Goal: Information Seeking & Learning: Learn about a topic

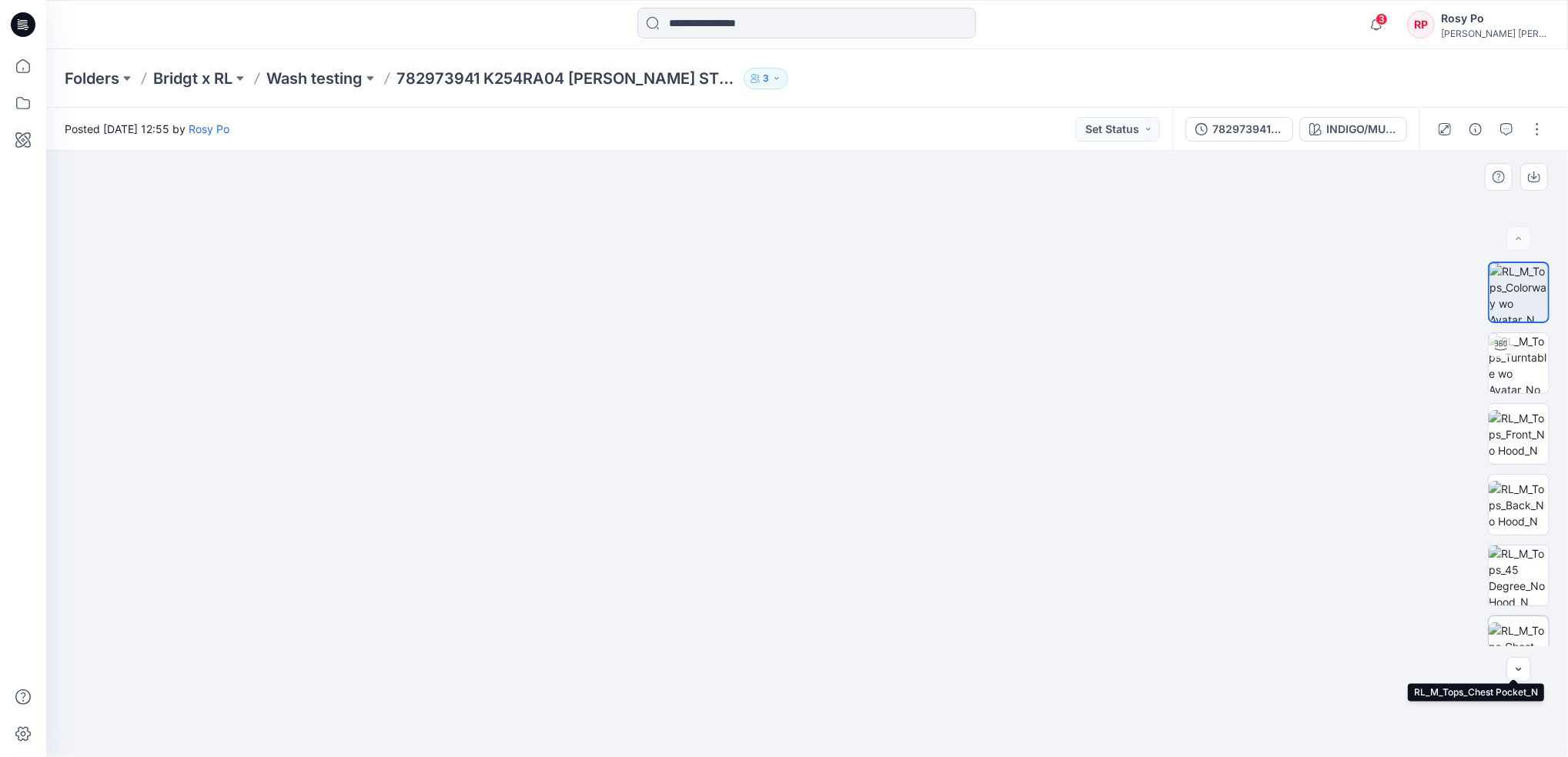
click at [1517, 628] on img at bounding box center [1518, 647] width 60 height 49
drag, startPoint x: 813, startPoint y: 323, endPoint x: 828, endPoint y: 516, distance: 193.6
drag, startPoint x: 814, startPoint y: 298, endPoint x: 829, endPoint y: 571, distance: 273.4
click at [829, 571] on img at bounding box center [808, 408] width 1294 height 699
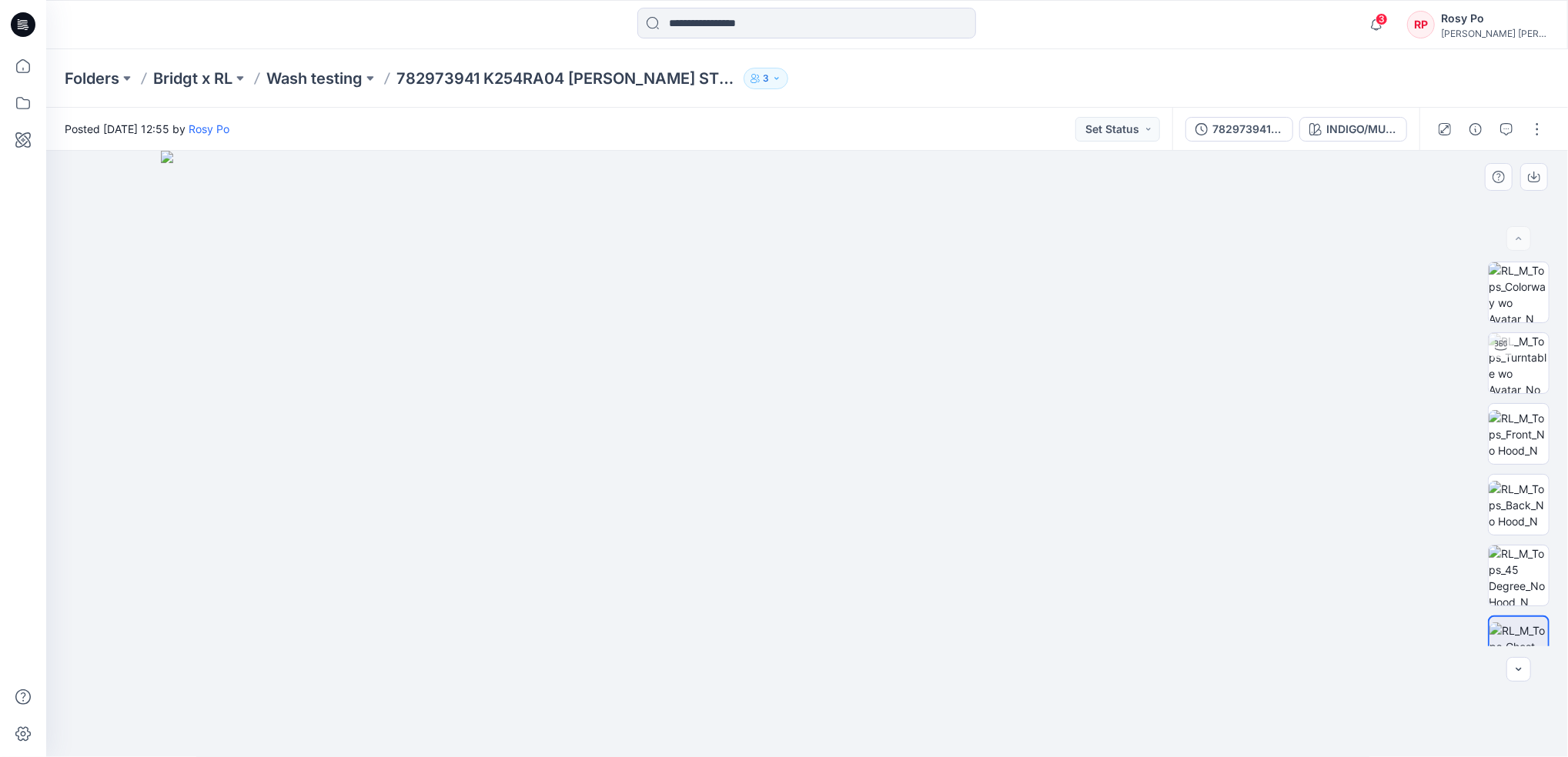
drag, startPoint x: 841, startPoint y: 303, endPoint x: 890, endPoint y: 581, distance: 282.3
click at [890, 581] on img at bounding box center [808, 454] width 1294 height 607
drag, startPoint x: 856, startPoint y: 292, endPoint x: 880, endPoint y: 507, distance: 216.3
click at [880, 507] on img at bounding box center [808, 454] width 1294 height 607
click at [1510, 505] on img at bounding box center [1518, 505] width 60 height 49
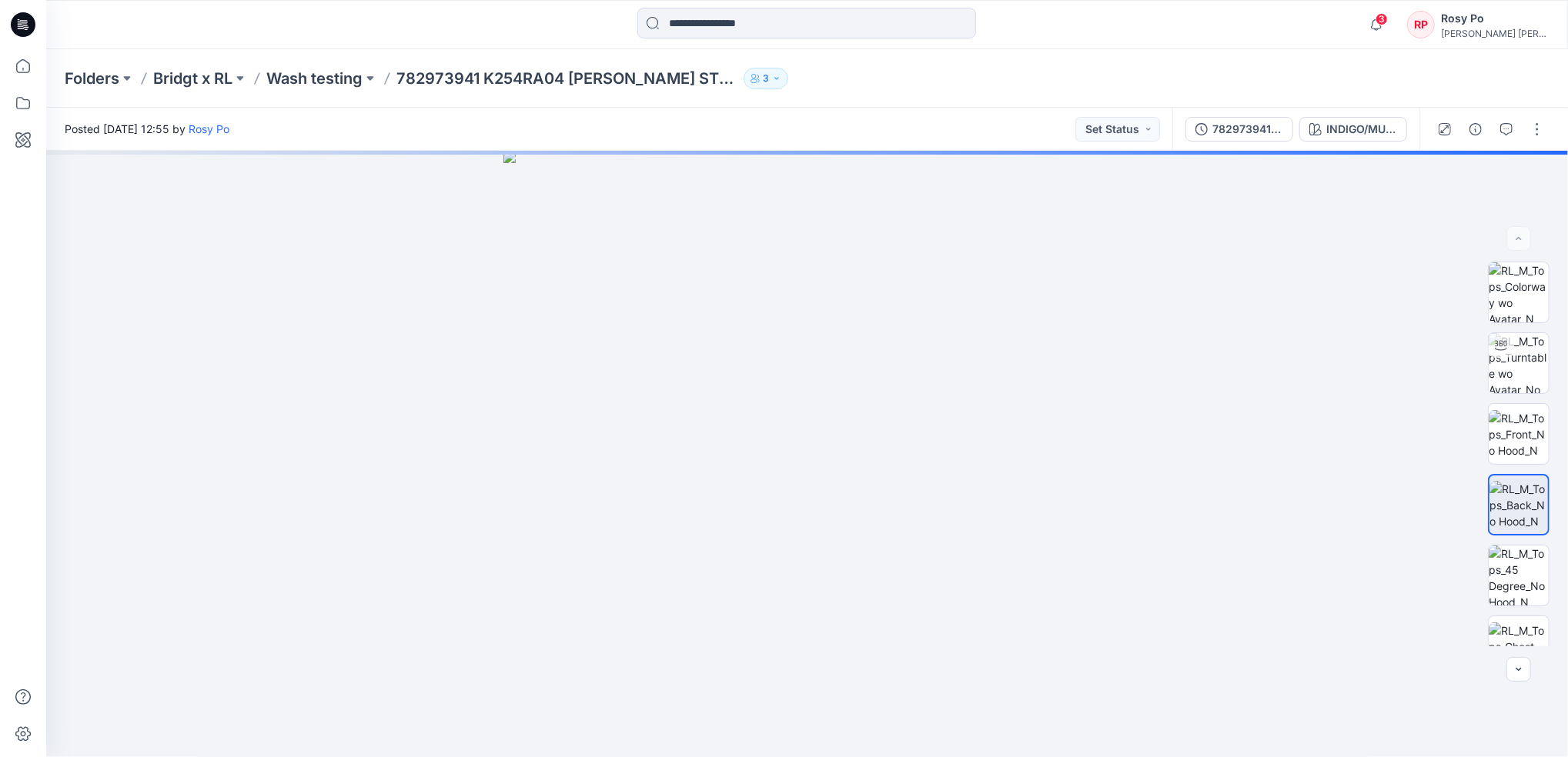
click at [752, 77] on icon "button" at bounding box center [754, 75] width 5 height 5
click at [956, 75] on div "Folders Bridgt x RL Wash testing 782973941 K254RA04 [PERSON_NAME] STRIPE SHIRT …" at bounding box center [746, 78] width 1365 height 21
drag, startPoint x: 843, startPoint y: 219, endPoint x: 848, endPoint y: 736, distance: 517.0
click at [848, 737] on img at bounding box center [819, 358] width 1980 height 798
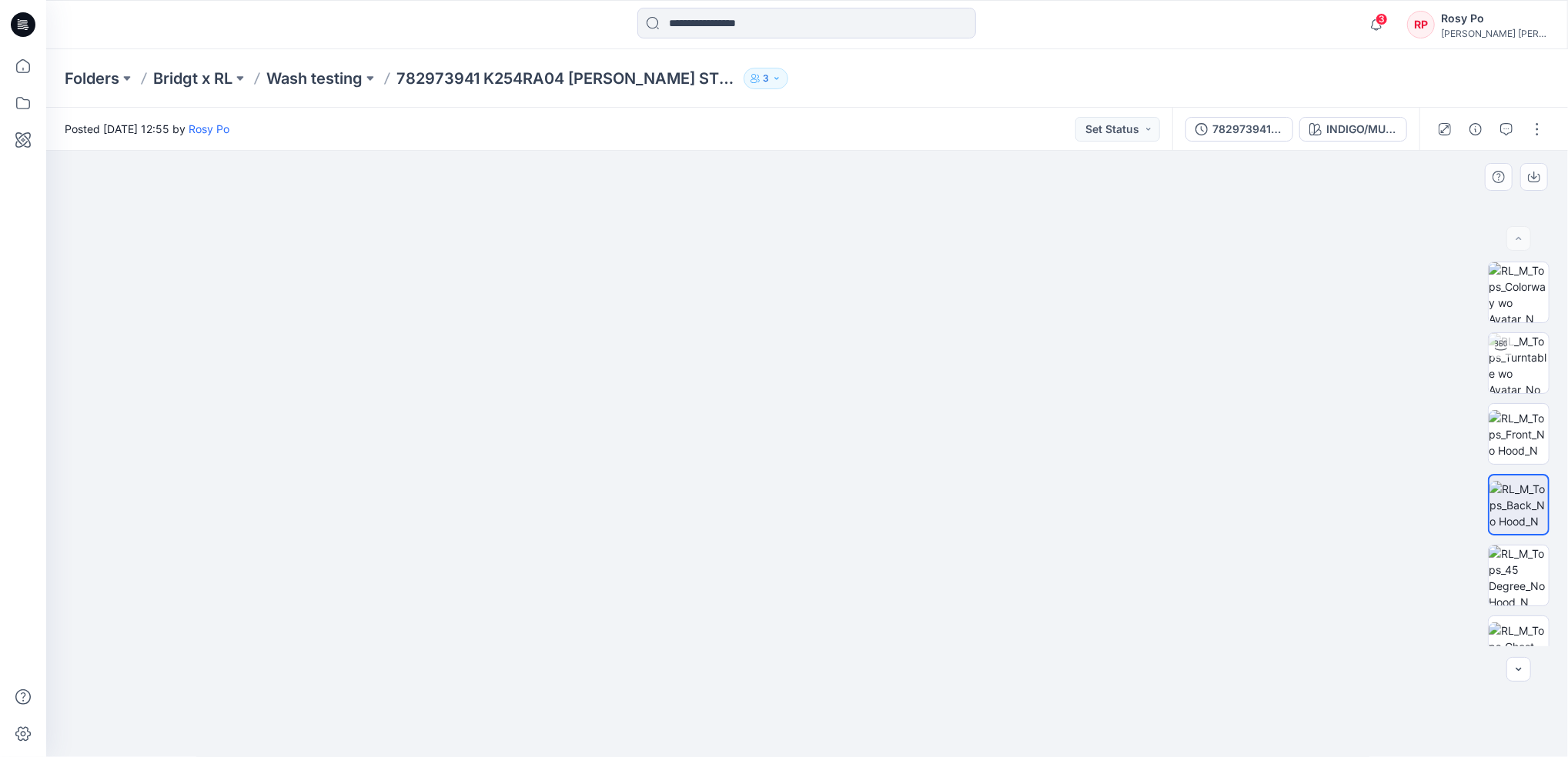
drag, startPoint x: 736, startPoint y: 259, endPoint x: 776, endPoint y: 587, distance: 330.4
click at [776, 587] on img at bounding box center [847, 387] width 4383 height 740
drag, startPoint x: 14, startPoint y: 66, endPoint x: 33, endPoint y: 65, distance: 19.0
click at [14, 66] on icon at bounding box center [23, 66] width 34 height 34
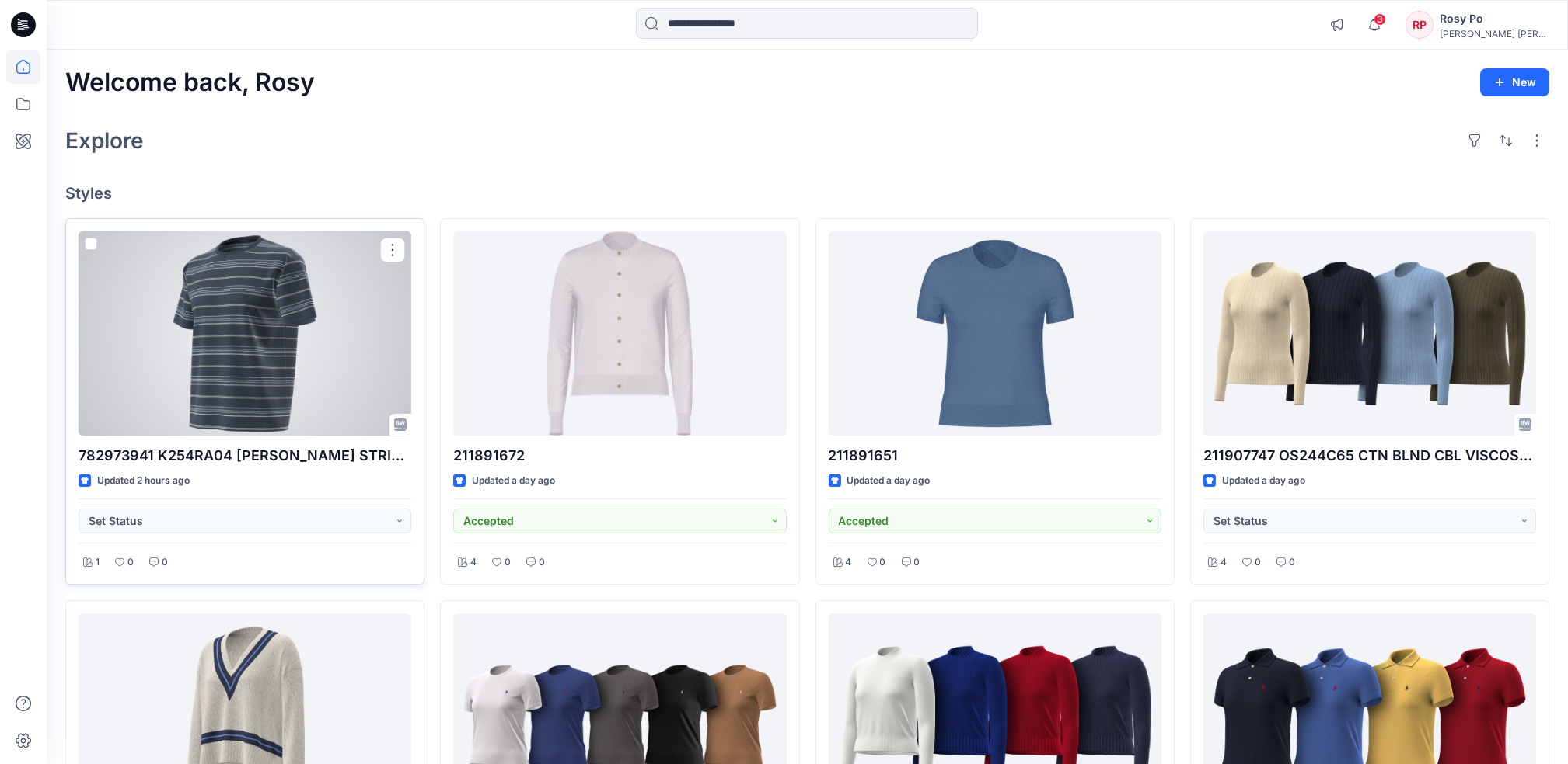
click at [271, 315] on div at bounding box center [245, 333] width 333 height 204
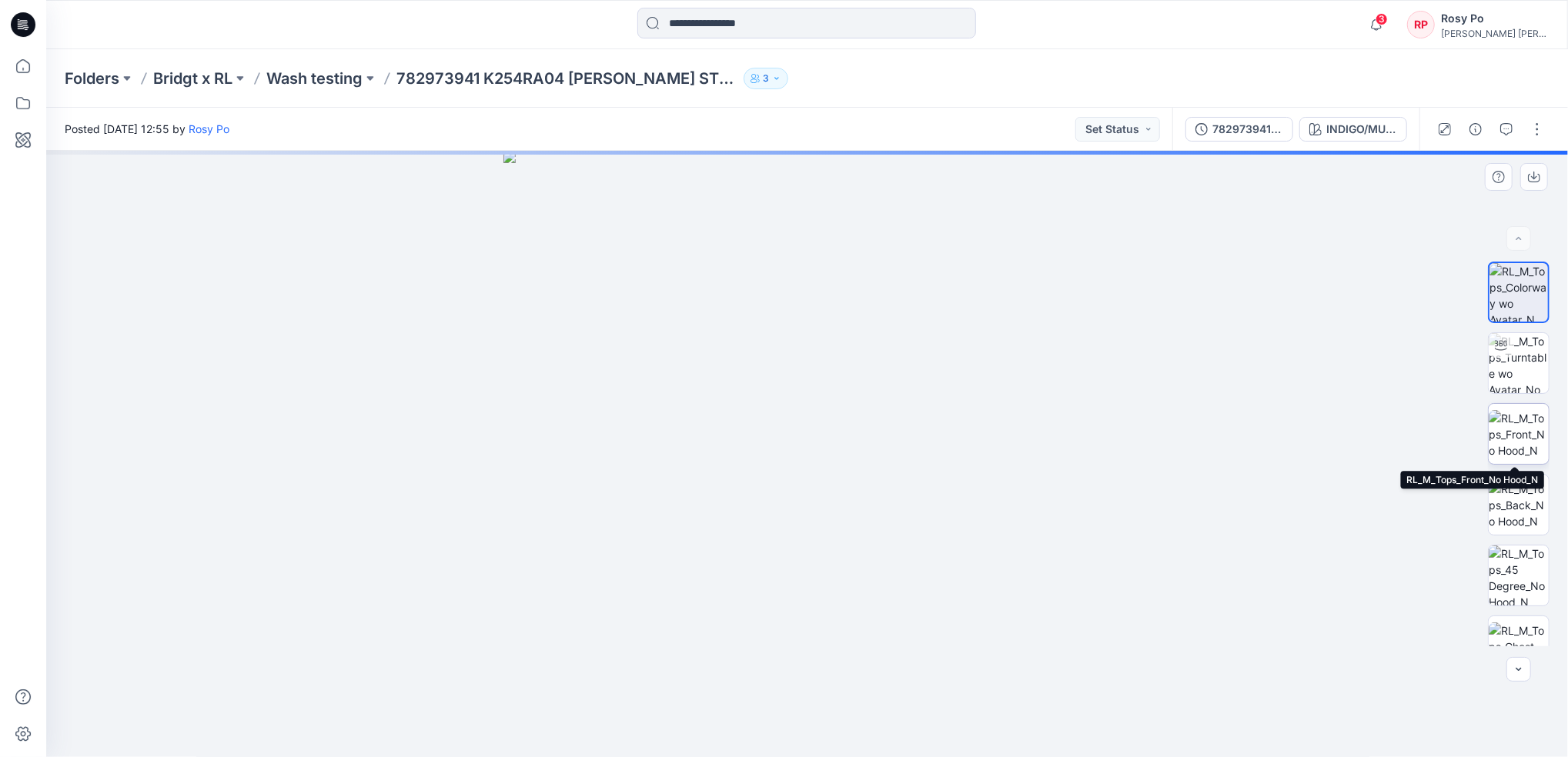
click at [1518, 430] on img at bounding box center [1518, 434] width 60 height 49
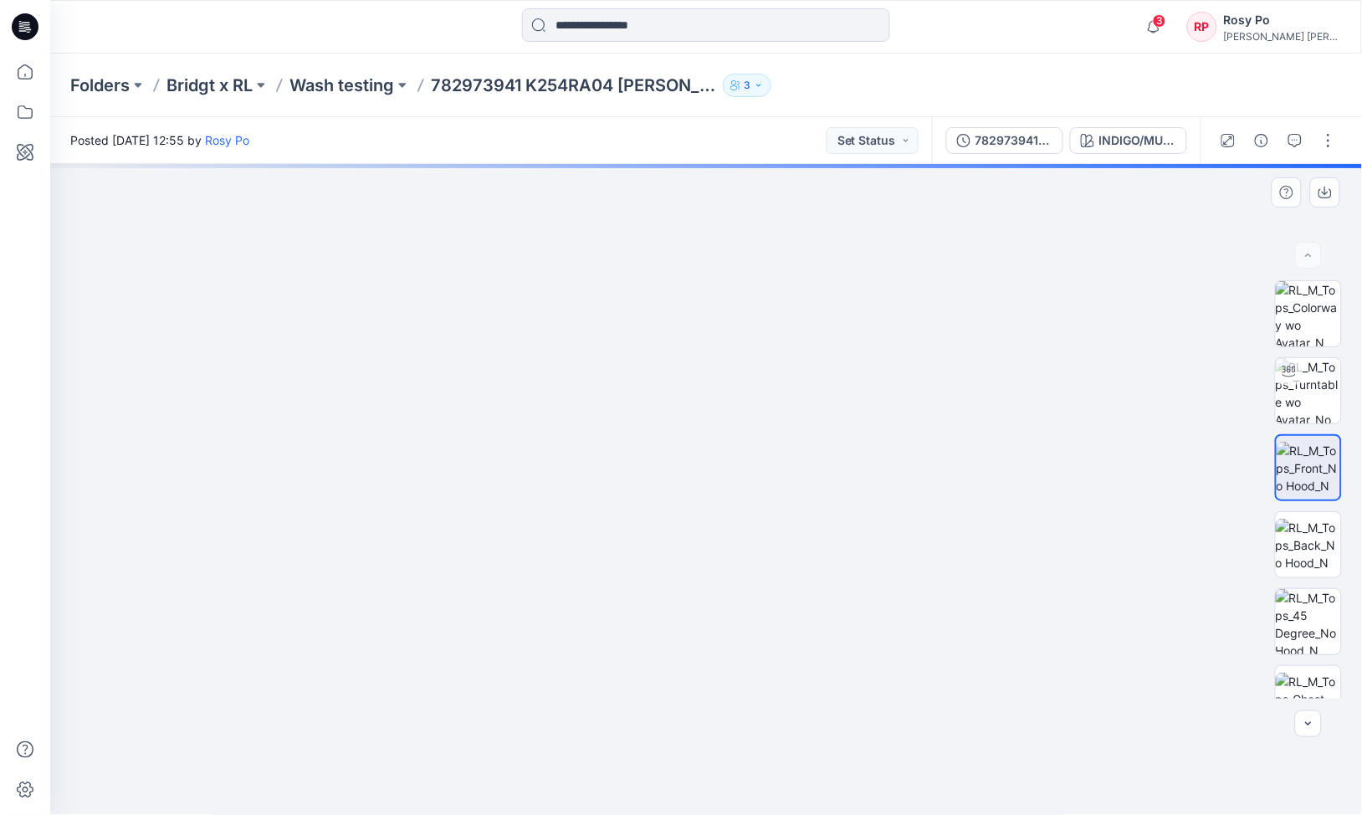
drag, startPoint x: 681, startPoint y: 249, endPoint x: 688, endPoint y: 595, distance: 345.6
click at [688, 595] on img at bounding box center [718, 375] width 1773 height 882
drag, startPoint x: 673, startPoint y: 246, endPoint x: 665, endPoint y: 426, distance: 180.1
click at [665, 426] on img at bounding box center [697, 472] width 1773 height 687
